Goal: Task Accomplishment & Management: Manage account settings

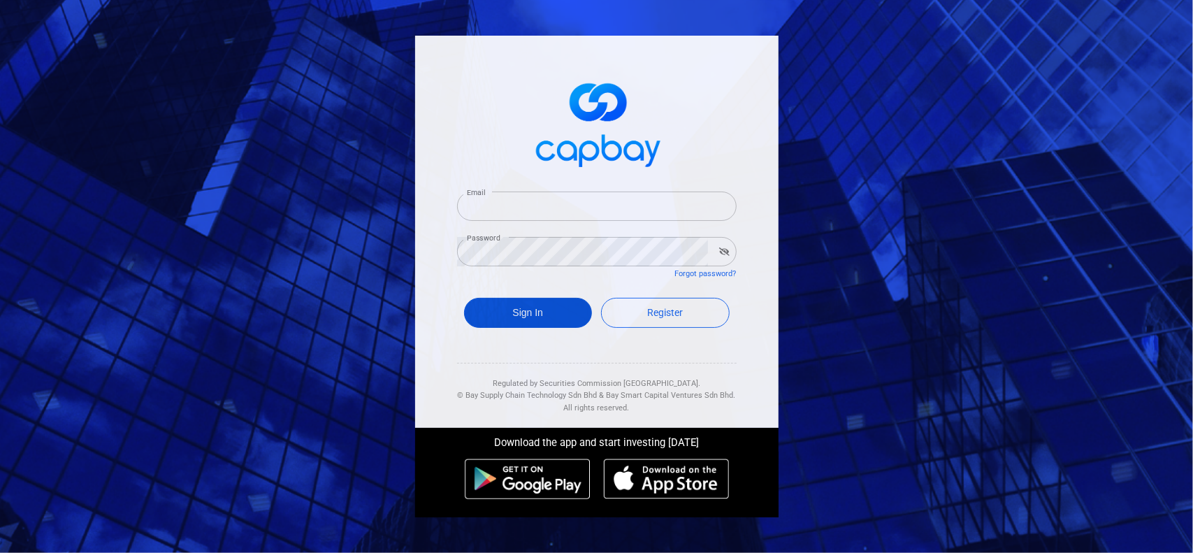
type input "[EMAIL_ADDRESS][DOMAIN_NAME]"
click at [508, 318] on button "Sign In" at bounding box center [528, 313] width 129 height 30
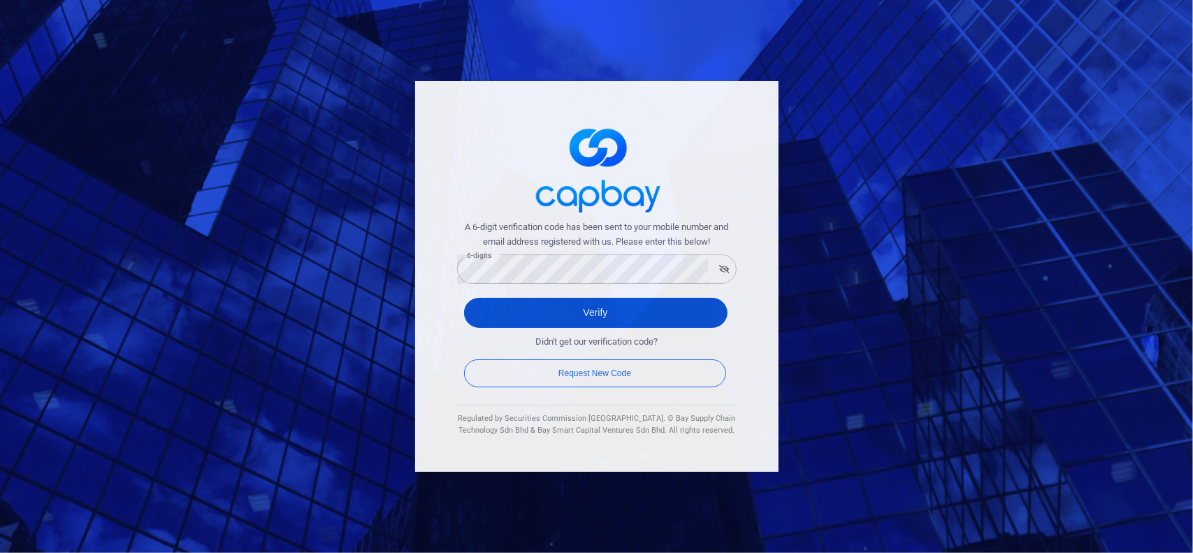
click at [504, 304] on button "Verify" at bounding box center [596, 313] width 264 height 30
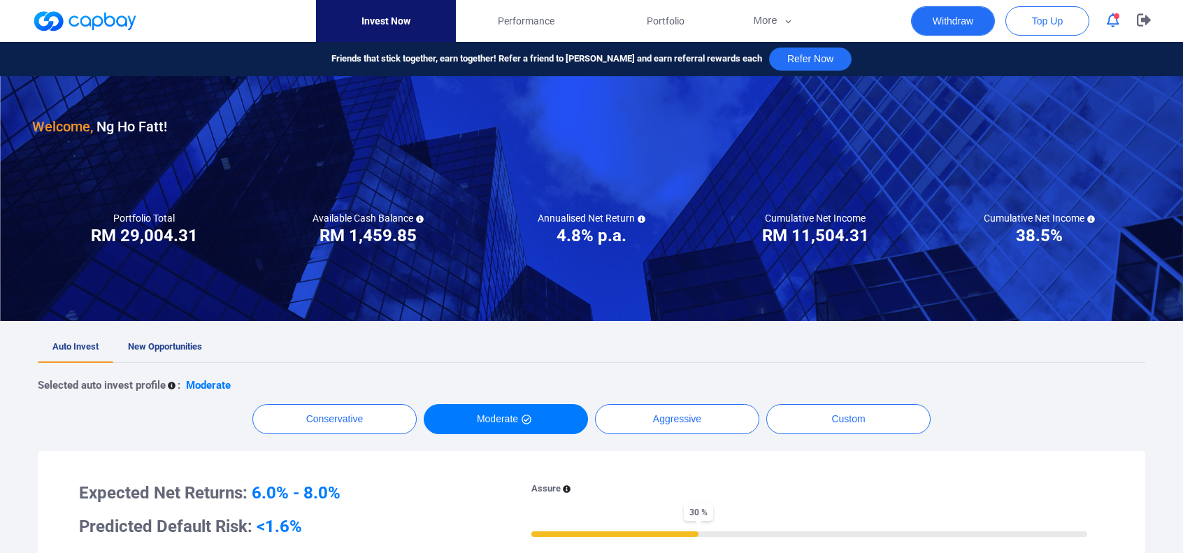
click at [953, 24] on button "Withdraw" at bounding box center [953, 20] width 84 height 29
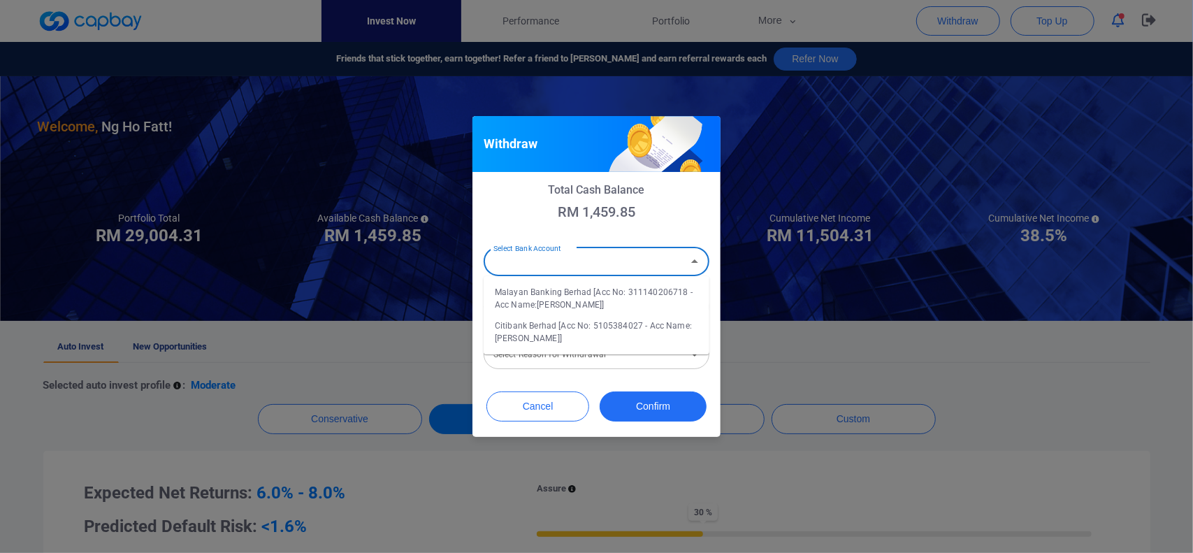
click at [559, 268] on input "Select Bank Account" at bounding box center [585, 262] width 194 height 26
click at [570, 308] on li "Malayan Banking Berhad [Acc No: 311140206718 - Acc Name:[PERSON_NAME]]" at bounding box center [597, 299] width 226 height 34
type input "Malayan Banking Berhad [Acc No: 311140206718 - Acc Name:[PERSON_NAME]]"
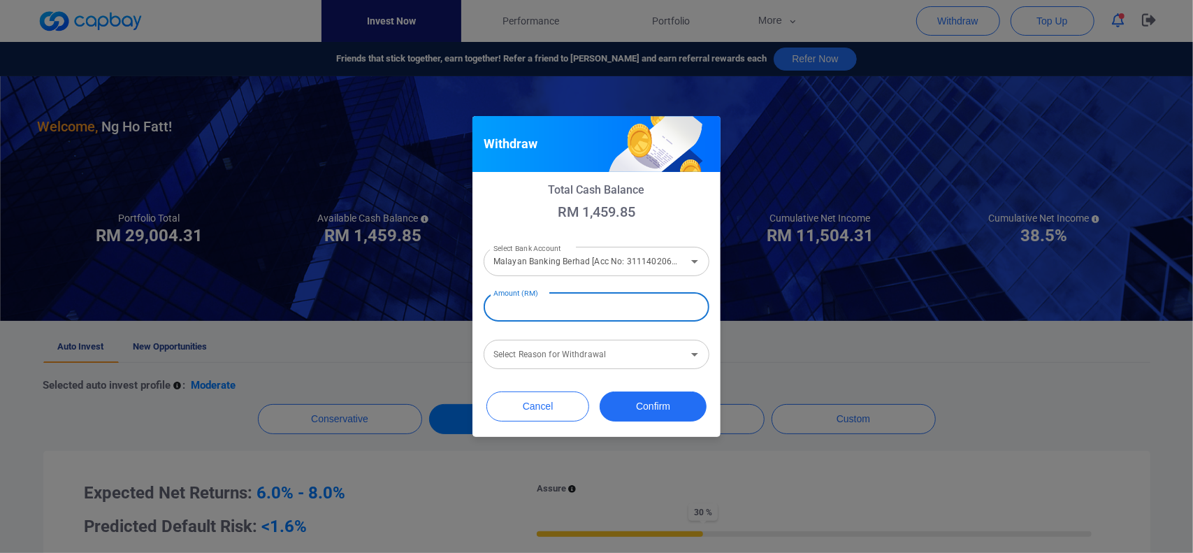
click at [562, 305] on input "Amount (RM)" at bounding box center [597, 306] width 226 height 29
type input "RM 1,400"
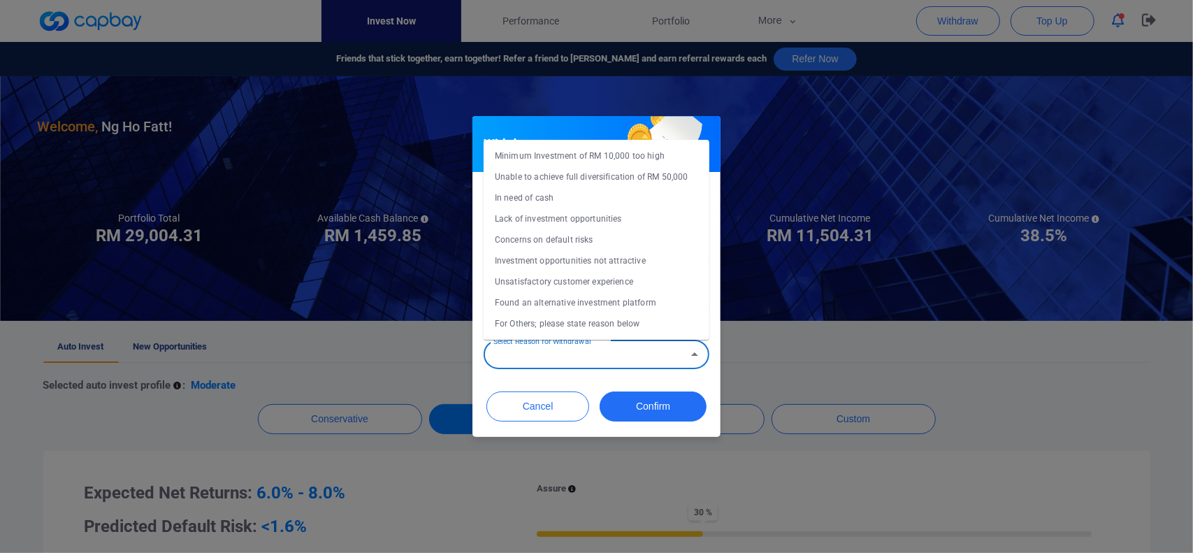
click at [583, 365] on input "Select Reason for Withdrawal" at bounding box center [585, 355] width 194 height 26
click at [547, 235] on li "Concerns on default risks" at bounding box center [597, 239] width 226 height 21
type input "Concerns on default risks"
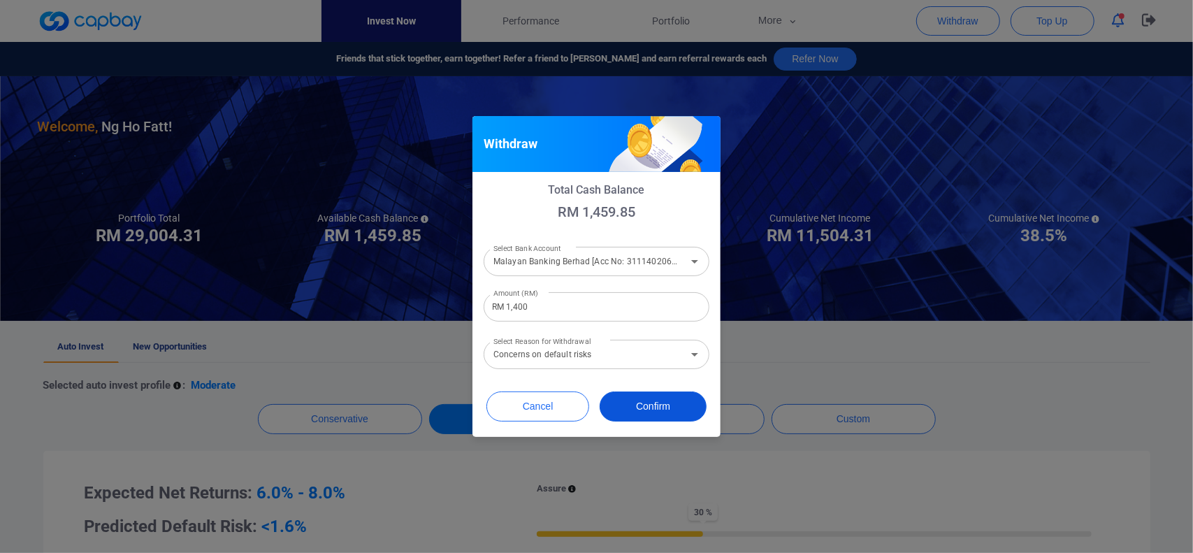
click at [642, 403] on button "Confirm" at bounding box center [653, 406] width 107 height 30
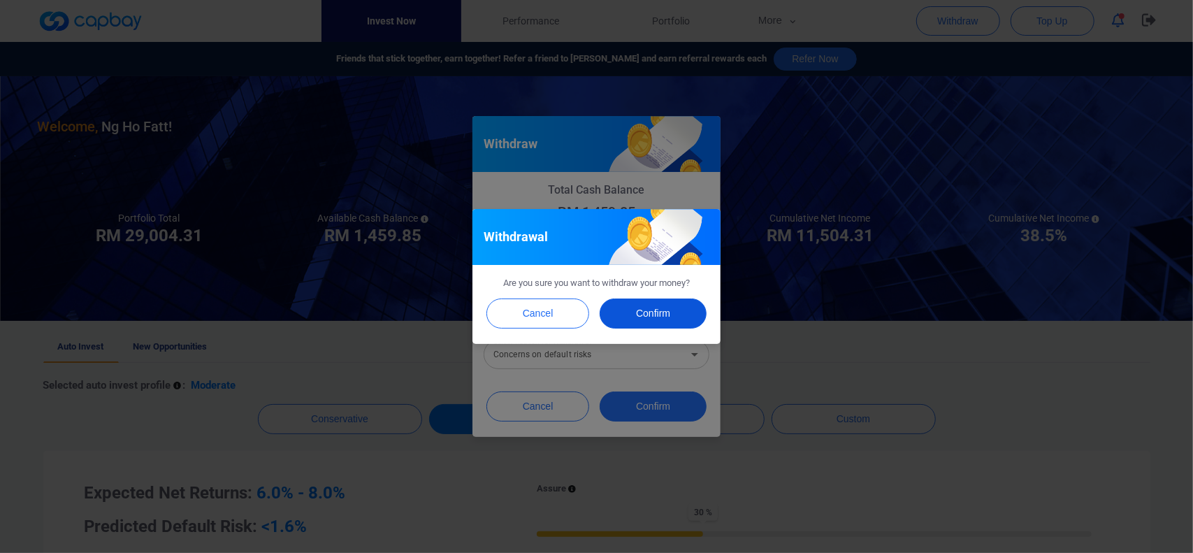
click at [639, 309] on button "Confirm" at bounding box center [653, 314] width 107 height 30
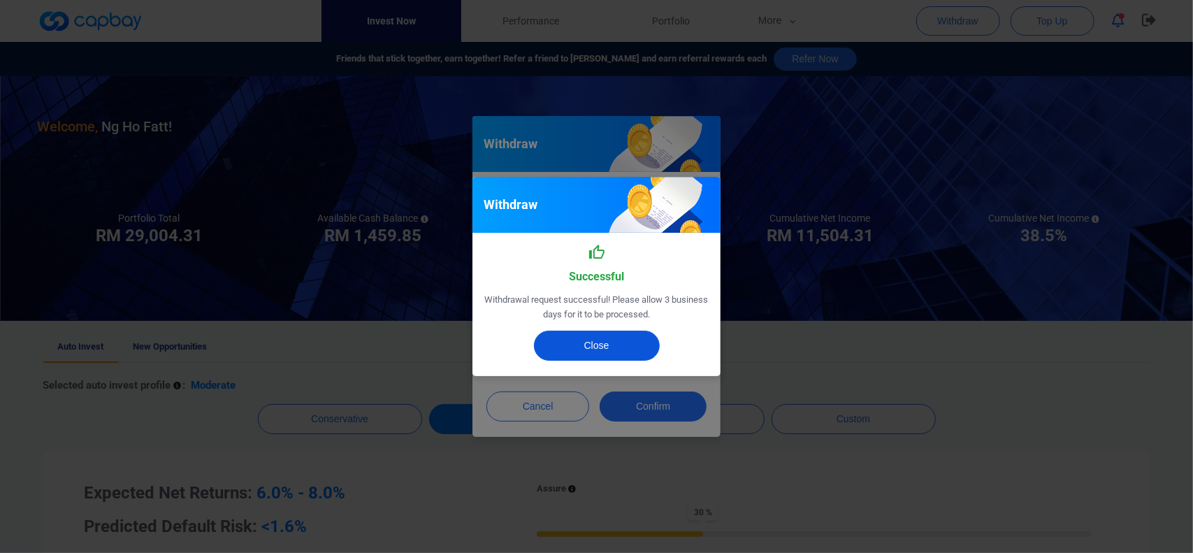
click at [610, 349] on button "Close" at bounding box center [597, 346] width 126 height 30
